Goal: Browse casually: Explore the website without a specific task or goal

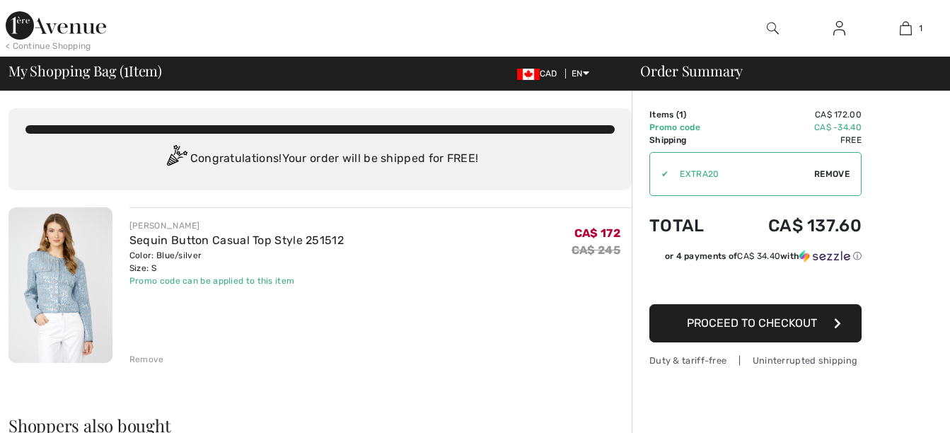
click at [148, 354] on div "Remove" at bounding box center [146, 359] width 35 height 13
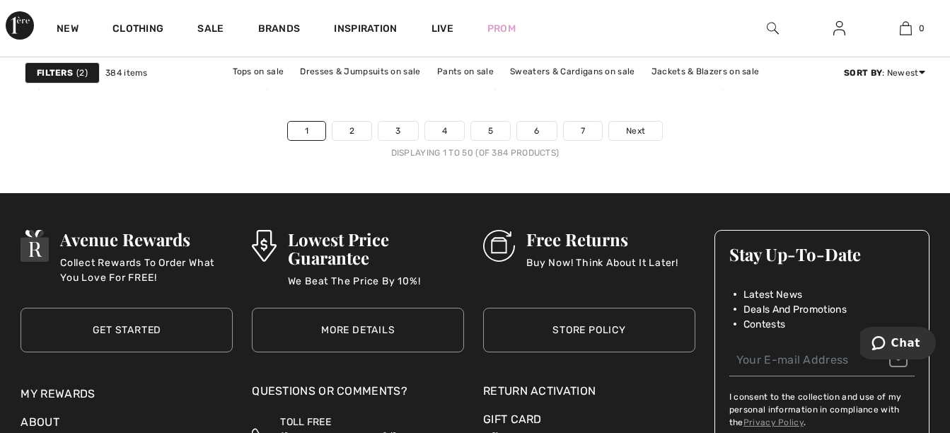
scroll to position [6111, 0]
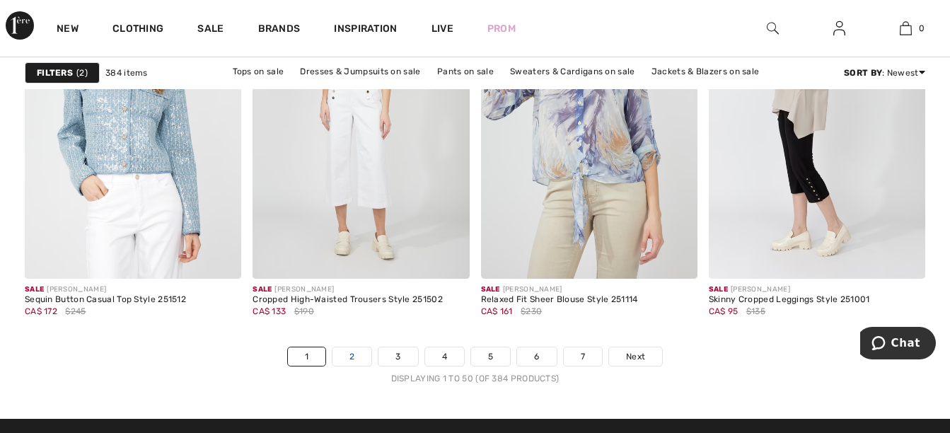
click at [352, 358] on link "2" at bounding box center [351, 356] width 39 height 18
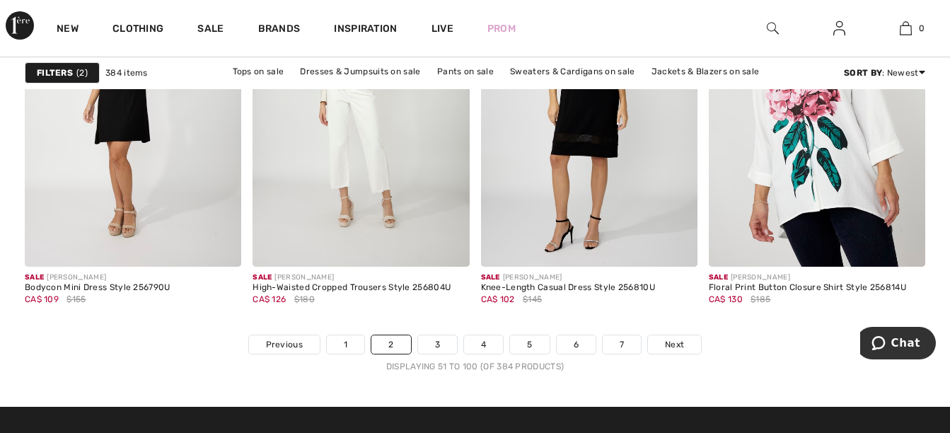
scroll to position [6148, 0]
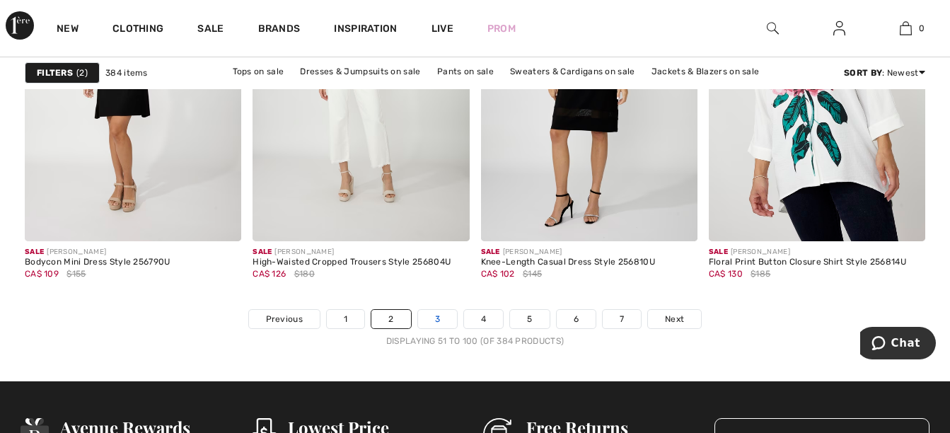
click at [437, 325] on link "3" at bounding box center [437, 319] width 39 height 18
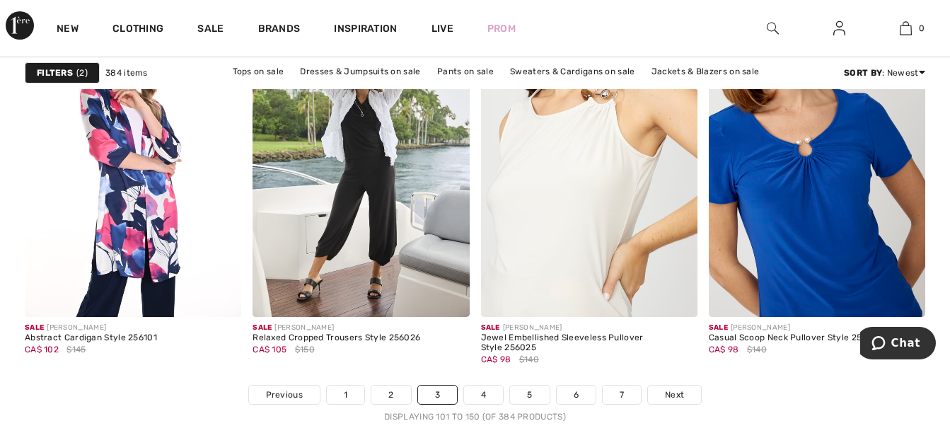
scroll to position [6098, 0]
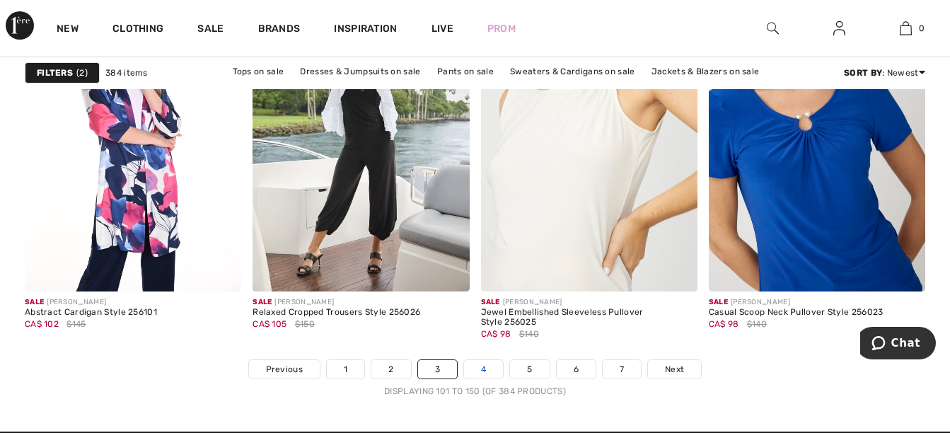
click at [475, 372] on link "4" at bounding box center [483, 369] width 39 height 18
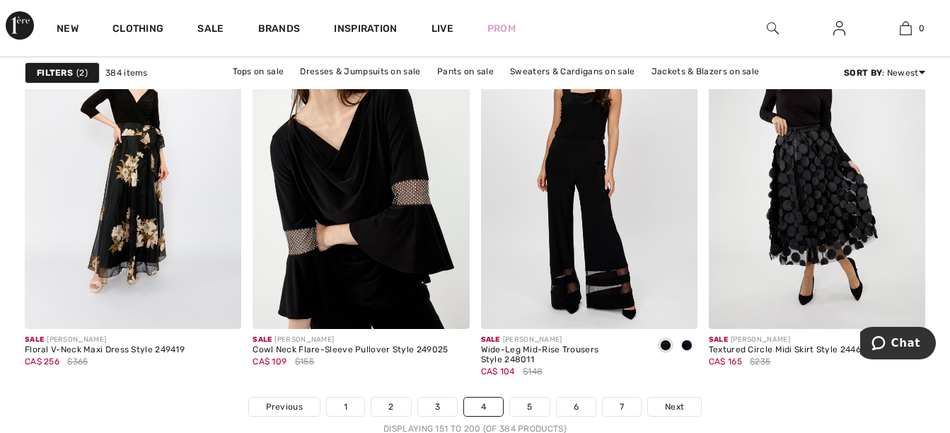
scroll to position [6148, 0]
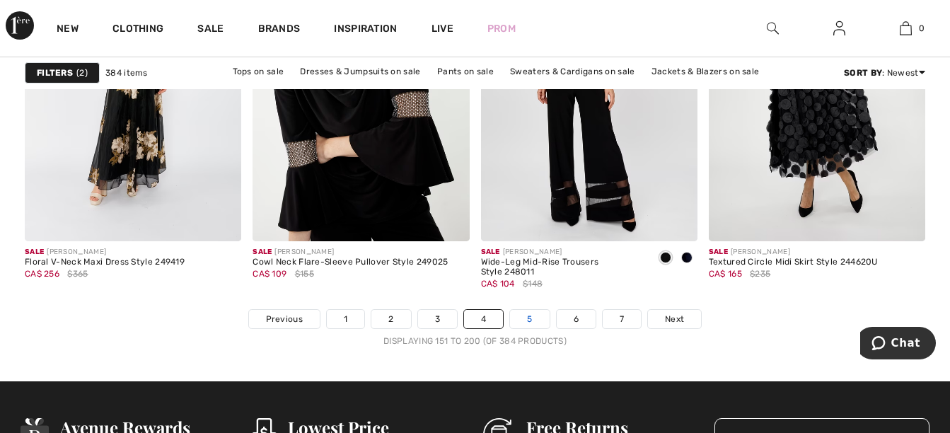
click at [523, 320] on link "5" at bounding box center [529, 319] width 39 height 18
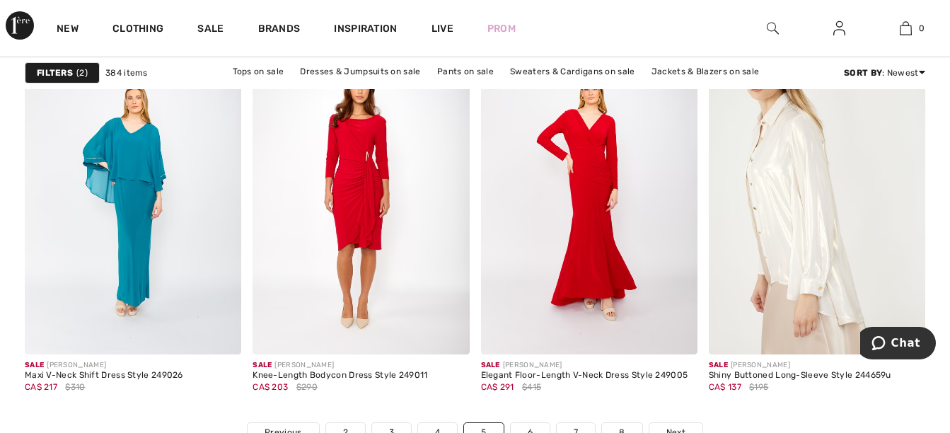
scroll to position [6185, 0]
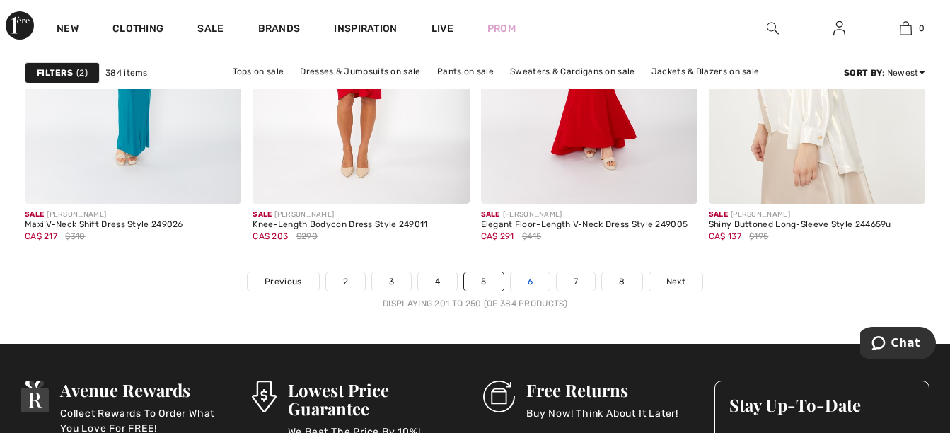
click at [534, 282] on link "6" at bounding box center [530, 281] width 39 height 18
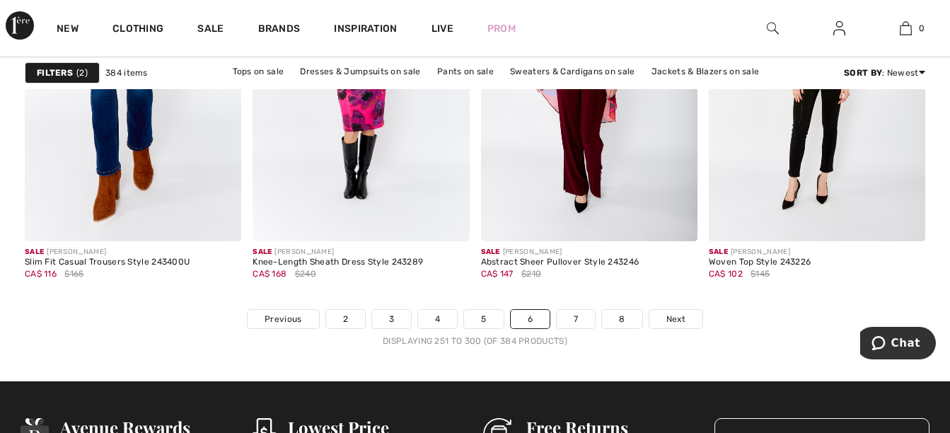
scroll to position [6185, 0]
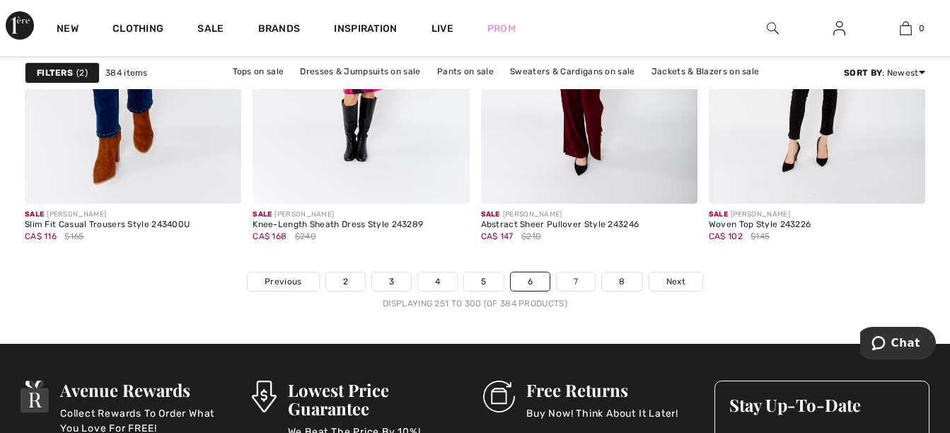
click at [581, 282] on link "7" at bounding box center [576, 281] width 38 height 18
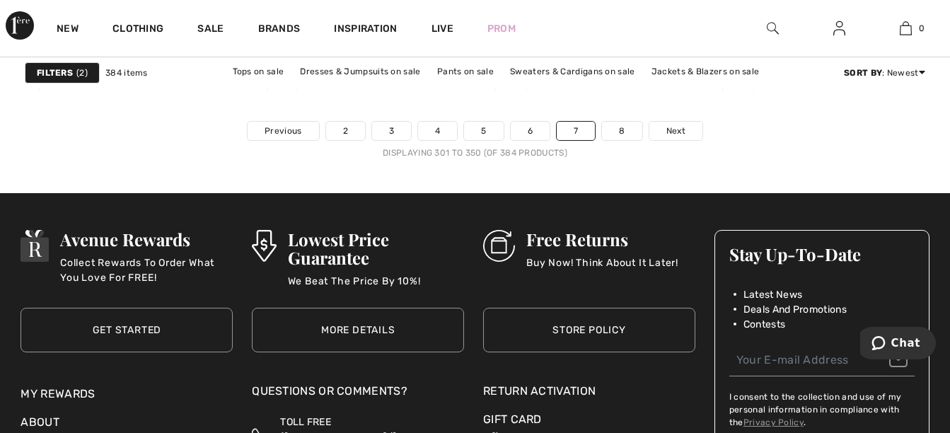
scroll to position [6349, 0]
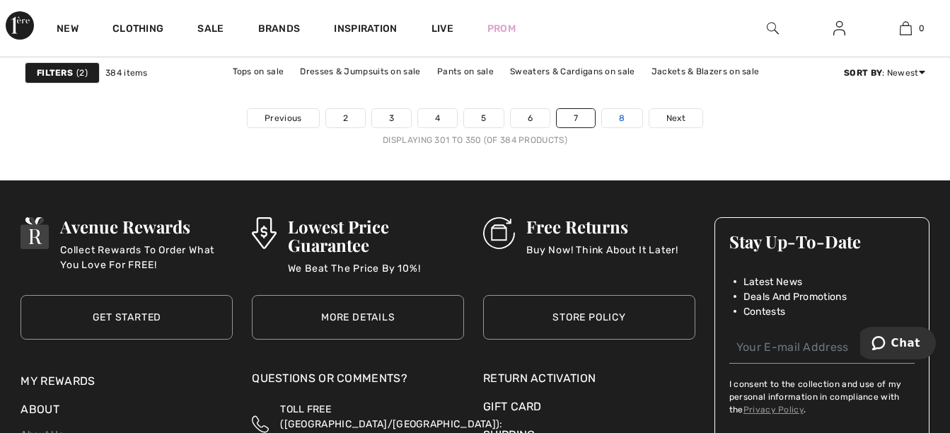
click at [620, 117] on link "8" at bounding box center [622, 118] width 40 height 18
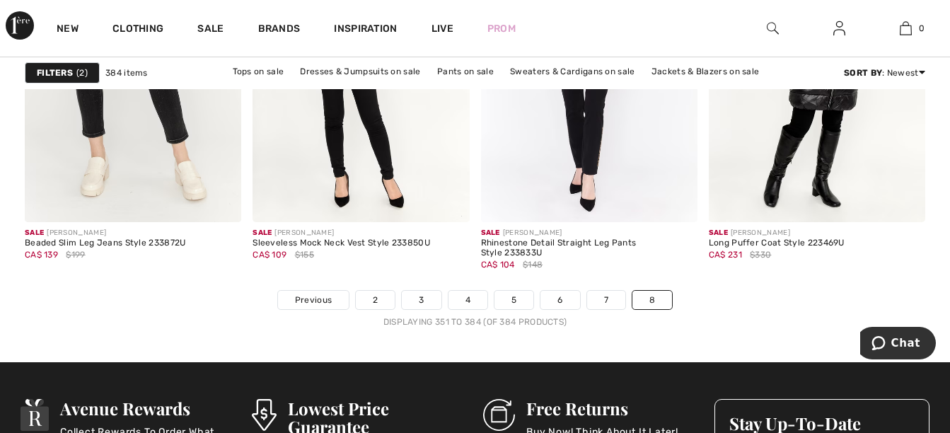
scroll to position [3969, 0]
